Goal: Transaction & Acquisition: Book appointment/travel/reservation

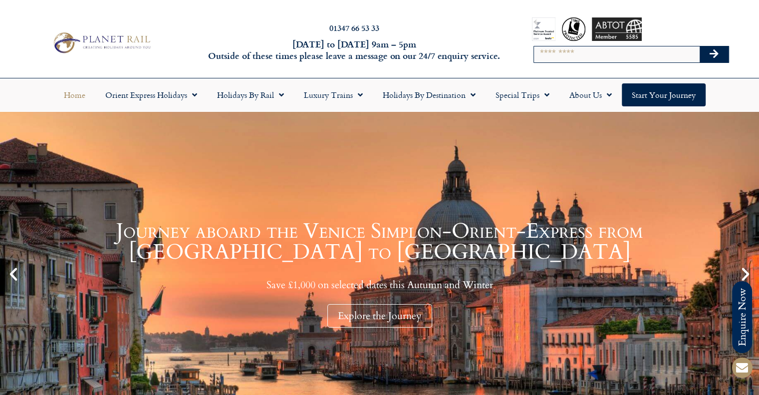
click at [570, 59] on input "Search" at bounding box center [617, 54] width 166 height 16
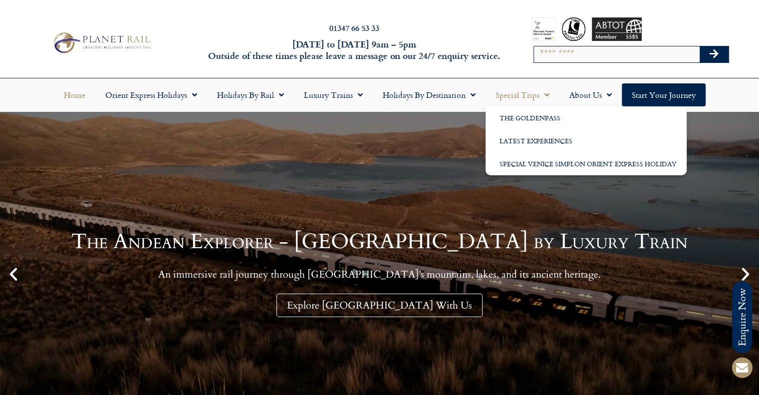
click at [521, 98] on link "Special Trips" at bounding box center [523, 94] width 74 height 23
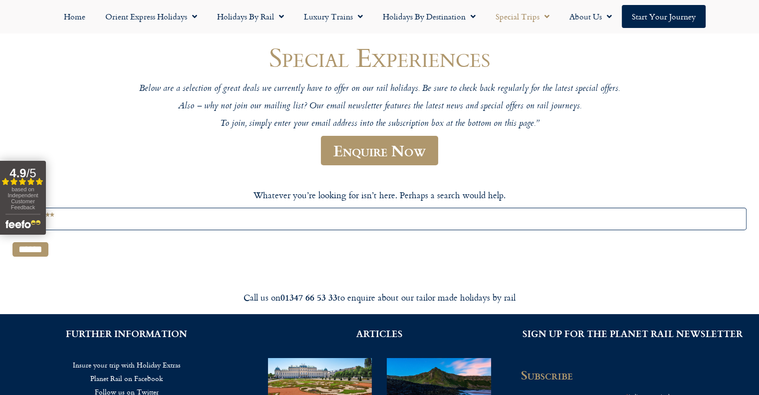
scroll to position [50, 0]
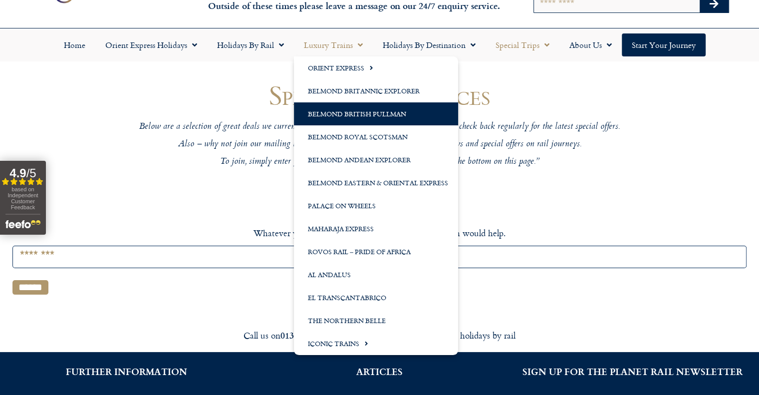
click at [355, 115] on link "Belmond British Pullman" at bounding box center [376, 113] width 164 height 23
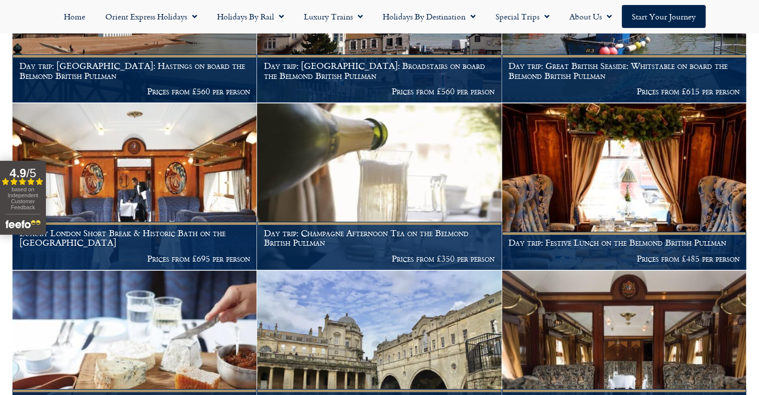
scroll to position [521, 0]
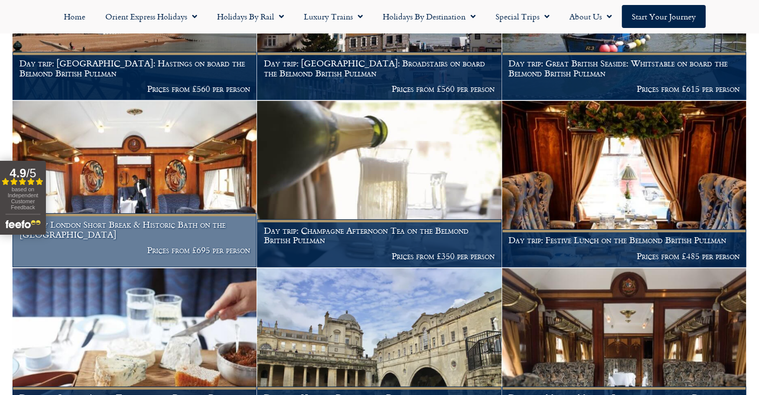
click at [137, 215] on img at bounding box center [134, 184] width 244 height 166
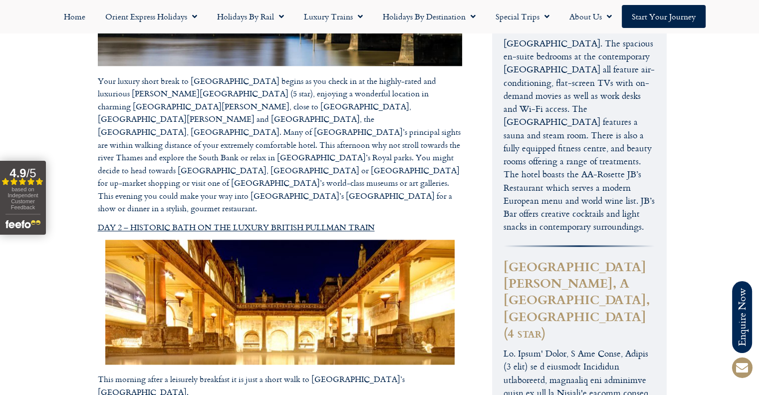
scroll to position [1098, 0]
